Goal: Book appointment/travel/reservation

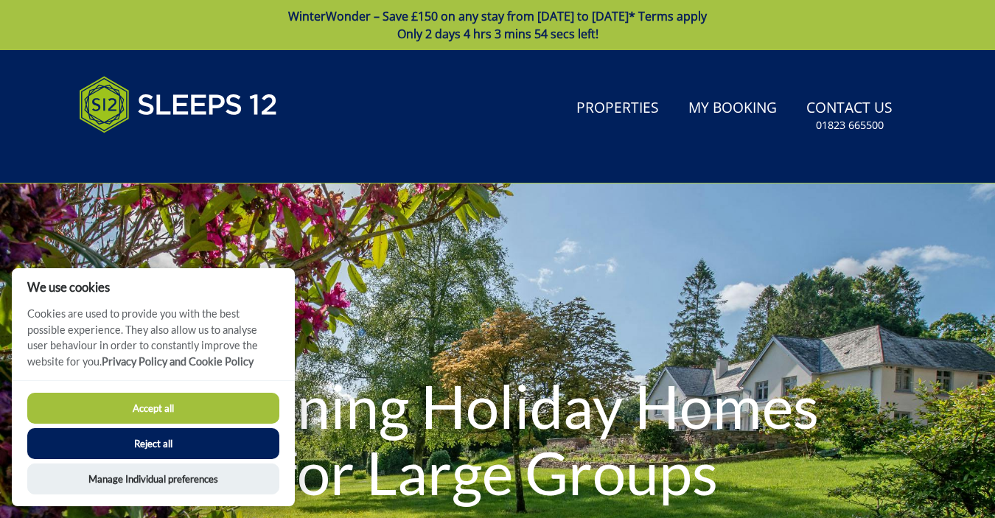
scroll to position [12, 0]
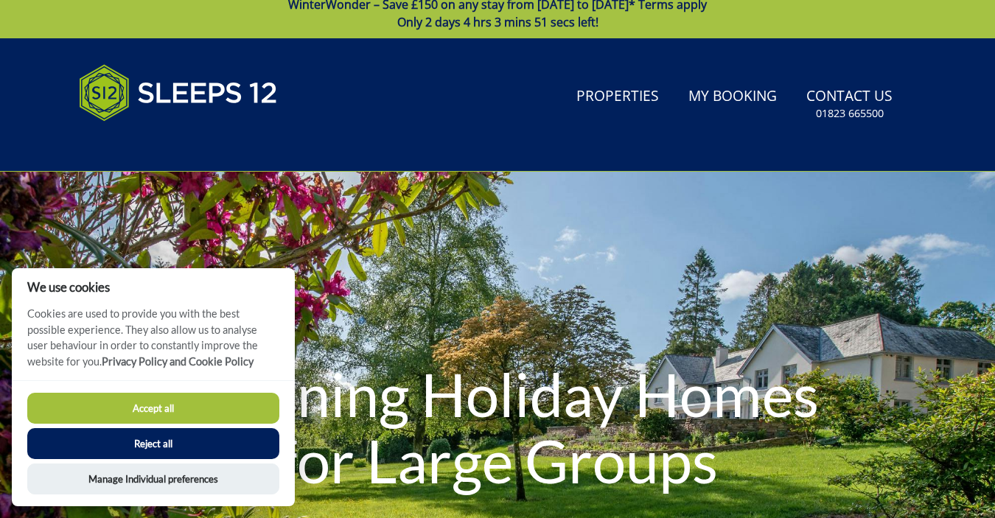
click at [198, 457] on button "Reject all" at bounding box center [153, 443] width 252 height 31
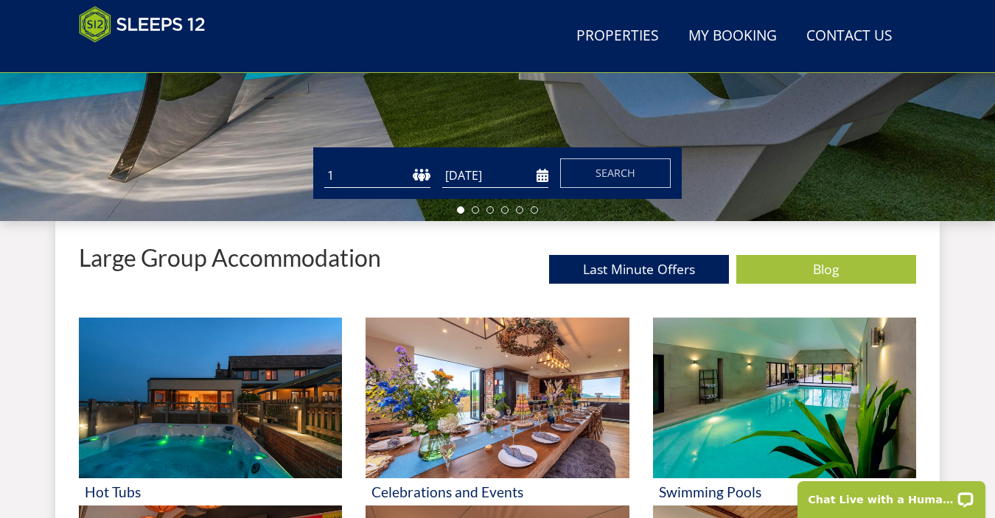
scroll to position [431, 0]
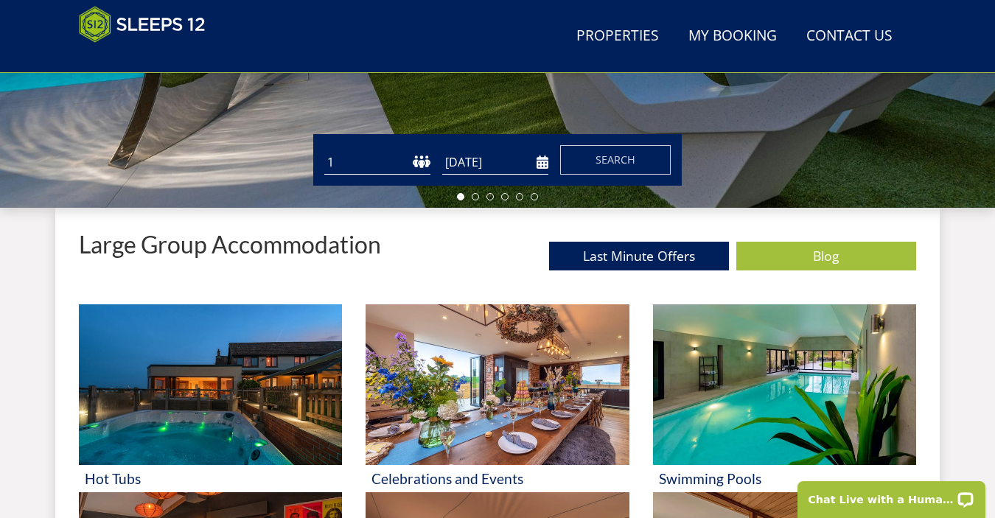
click at [379, 177] on div "Guests 1 2 3 4 5 6 7 8 9 10 11 12 13 14 15 16 17 18 19 20 21 22 23 24 25 26 27 …" at bounding box center [497, 160] width 368 height 52
click at [379, 172] on select "1 2 3 4 5 6 7 8 9 10 11 12 13 14 15 16 17 18 19 20 21 22 23 24 25 26 27 28 29 3…" at bounding box center [377, 162] width 106 height 24
select select "12"
click at [324, 150] on select "1 2 3 4 5 6 7 8 9 10 11 12 13 14 15 16 17 18 19 20 21 22 23 24 25 26 27 28 29 3…" at bounding box center [377, 162] width 106 height 24
click at [644, 156] on button "Search" at bounding box center [615, 159] width 111 height 29
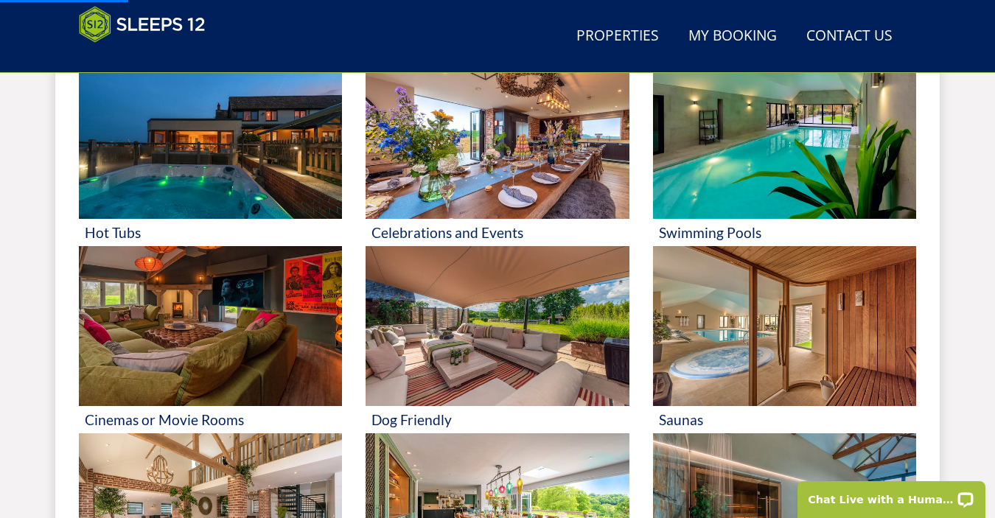
scroll to position [794, 0]
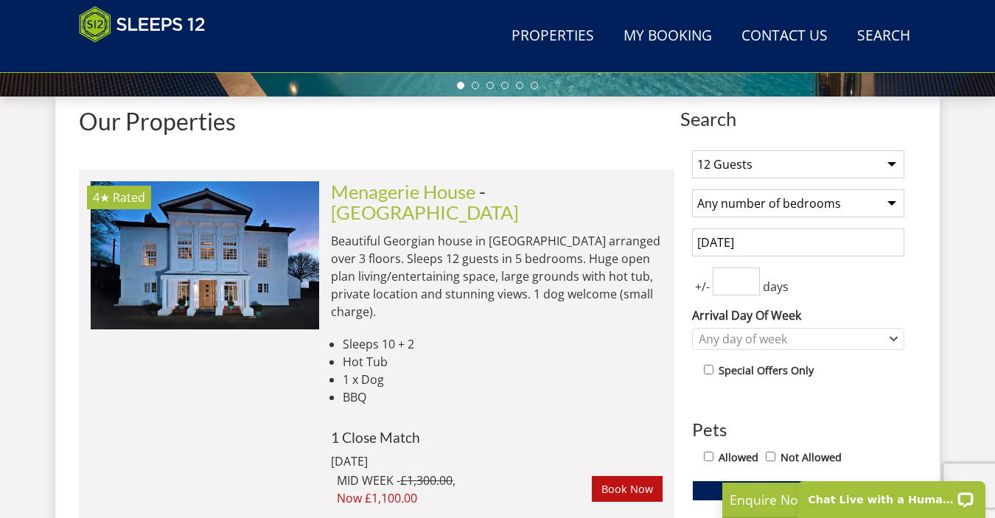
scroll to position [543, 0]
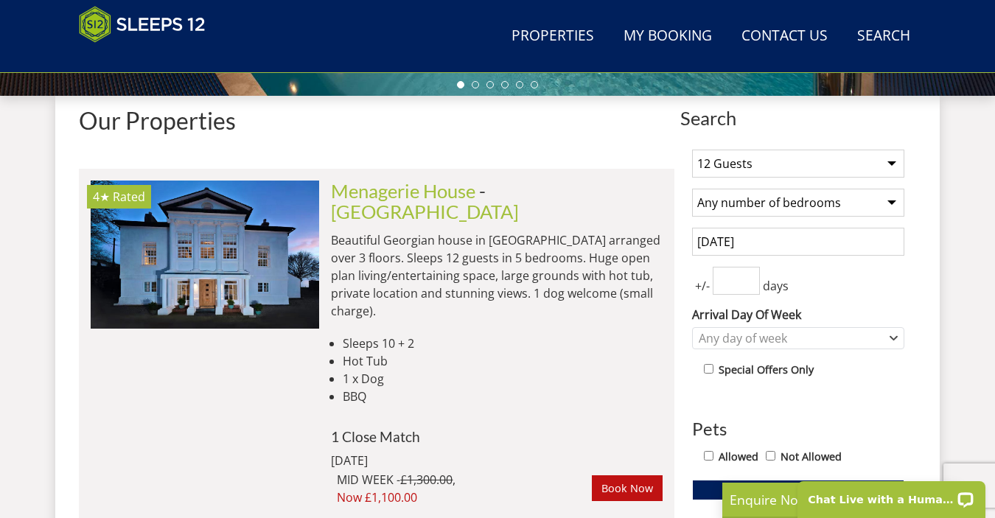
click at [753, 248] on input "4 October 2025" at bounding box center [798, 242] width 212 height 28
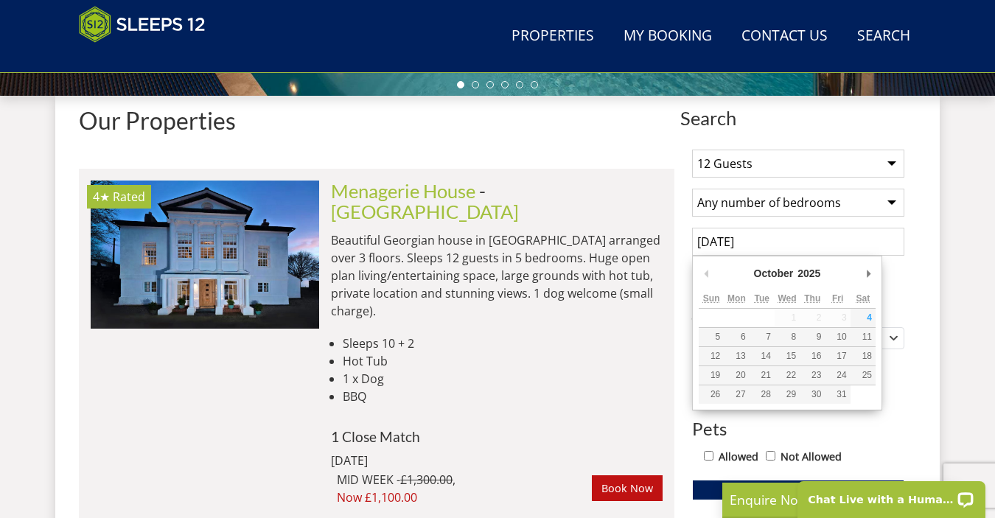
click at [860, 277] on div "October January February March April May June July August September October Nov…" at bounding box center [787, 275] width 177 height 27
type input "17/04/2026"
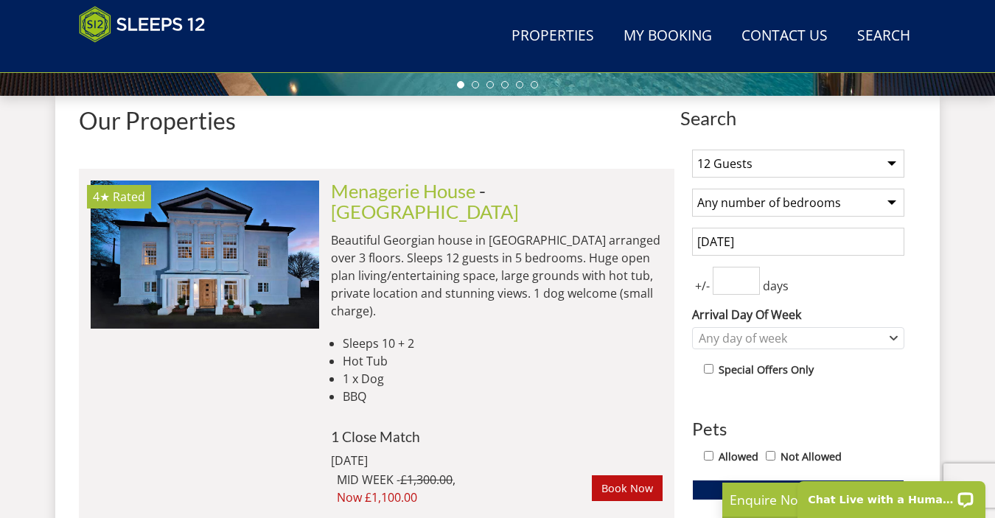
click at [718, 284] on input "number" at bounding box center [736, 281] width 47 height 28
click at [749, 274] on input "1" at bounding box center [736, 281] width 47 height 28
click at [749, 274] on input "2" at bounding box center [736, 281] width 47 height 28
click at [749, 291] on input "2" at bounding box center [736, 281] width 47 height 28
click at [749, 287] on input "1" at bounding box center [736, 281] width 47 height 28
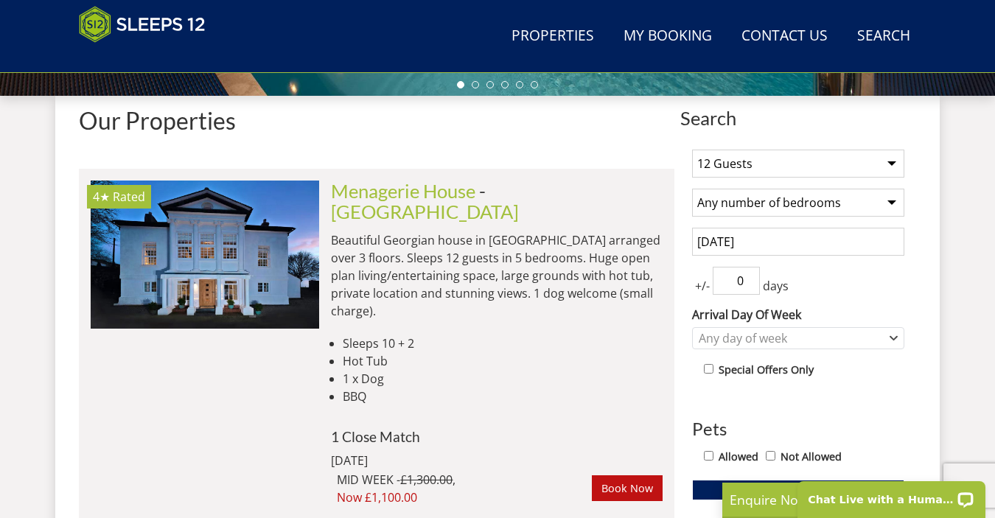
type input "0"
click at [749, 287] on input "0" at bounding box center [736, 281] width 47 height 28
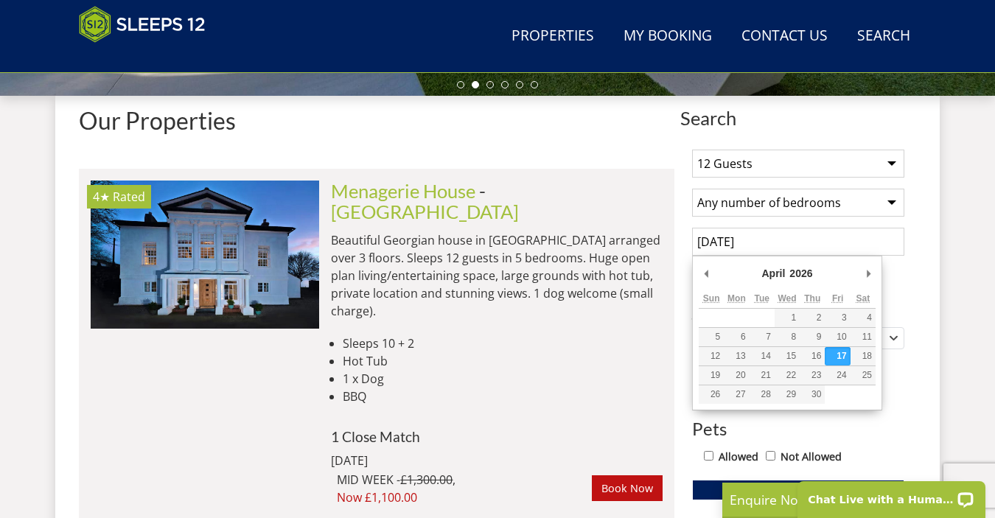
click at [744, 236] on input "17/04/2026" at bounding box center [798, 242] width 212 height 28
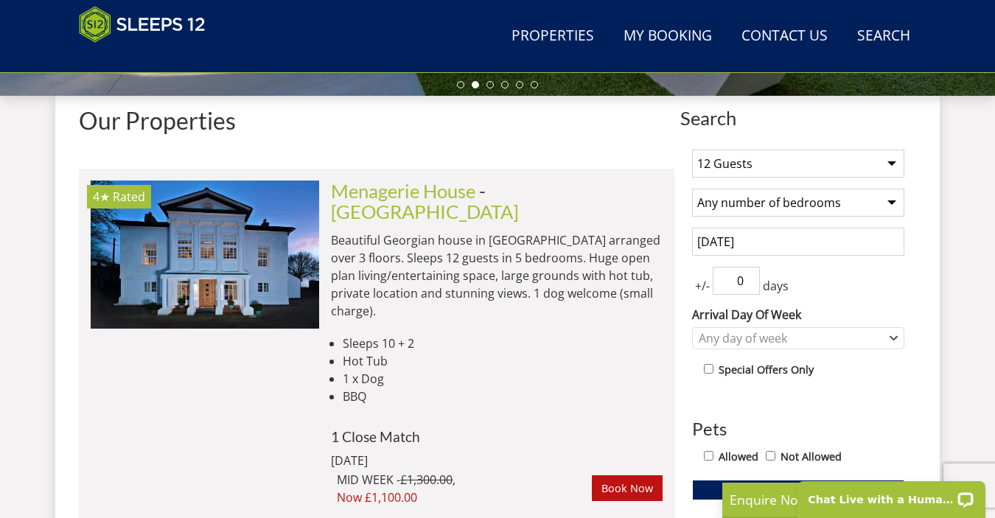
click at [736, 240] on input "19/04/2026" at bounding box center [798, 242] width 212 height 28
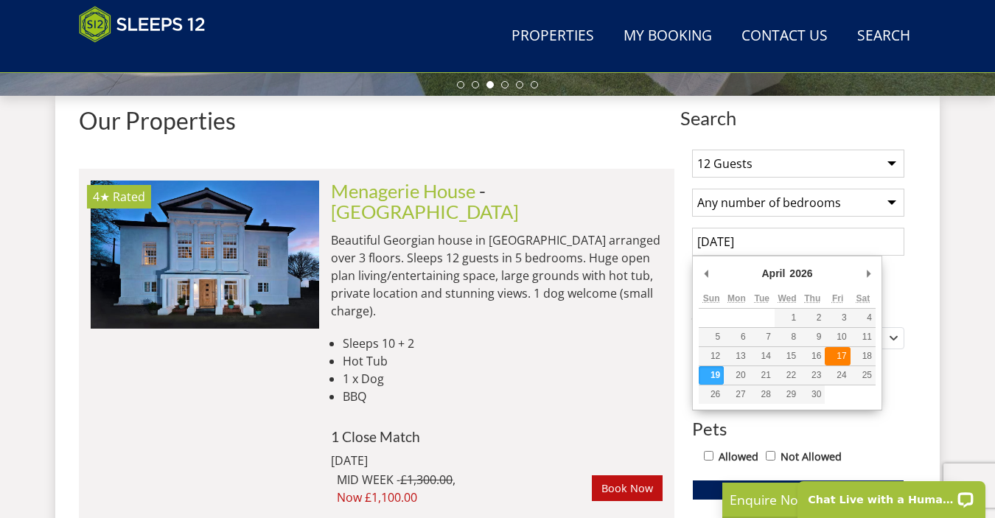
type input "17/04/2026"
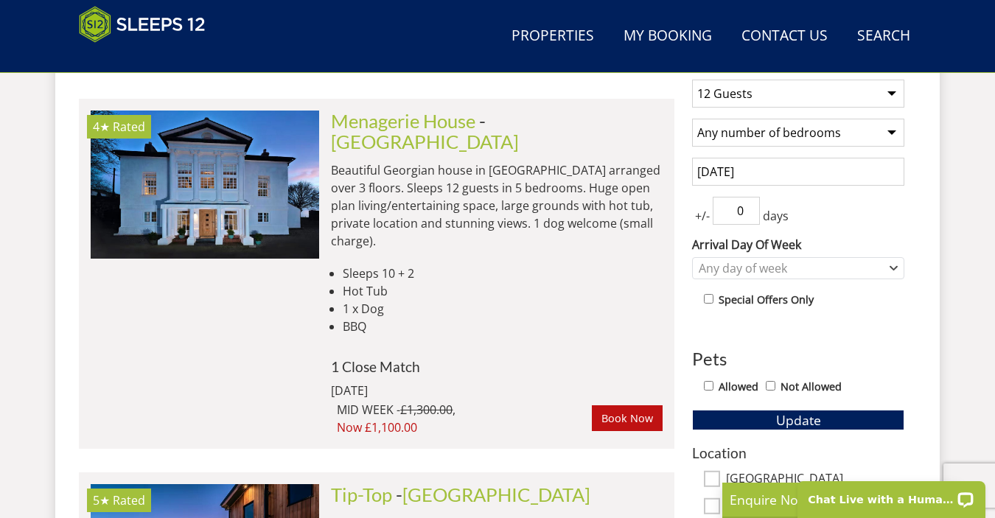
scroll to position [698, 0]
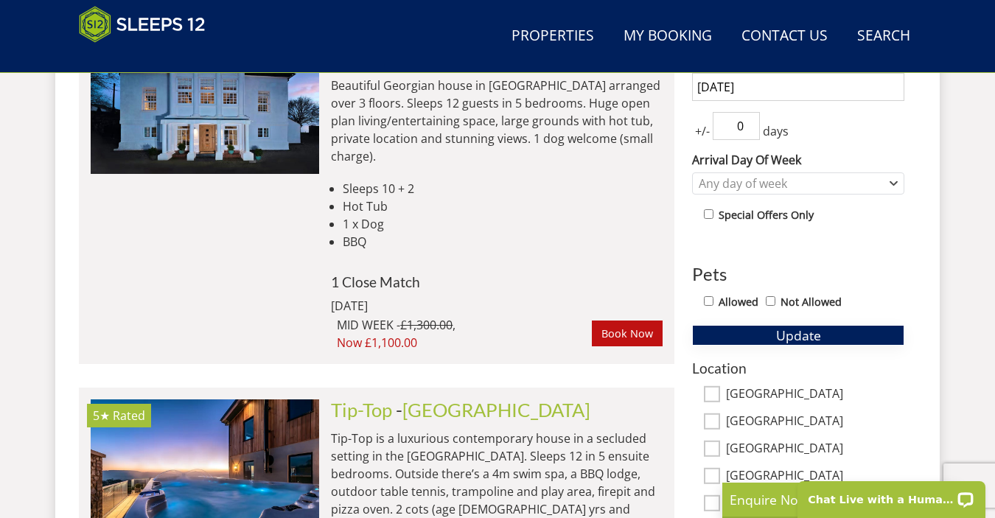
click at [784, 342] on span "Update" at bounding box center [798, 335] width 45 height 18
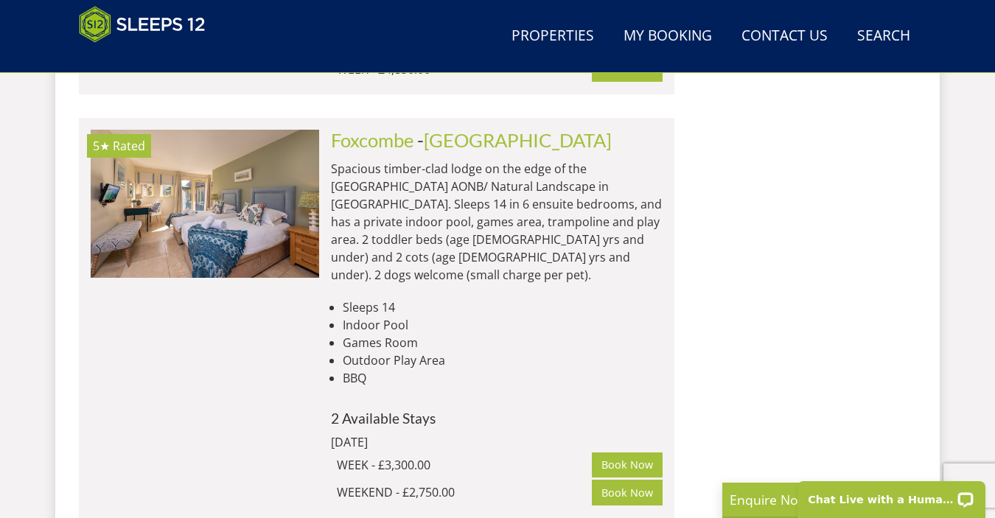
scroll to position [8179, 0]
